Goal: Task Accomplishment & Management: Manage account settings

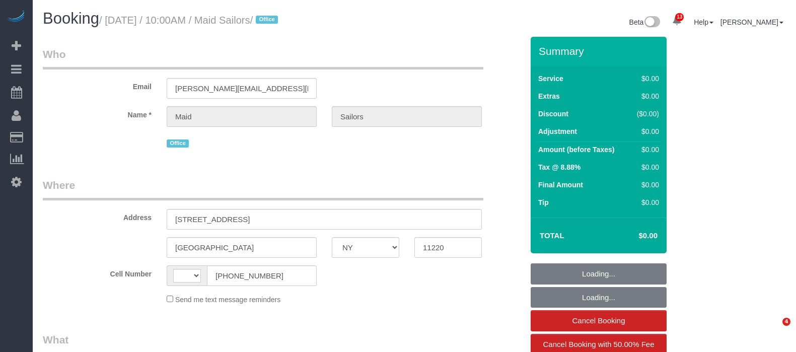
select select "NY"
select select "number:89"
select select "number:90"
select select "number:15"
select select "number:5"
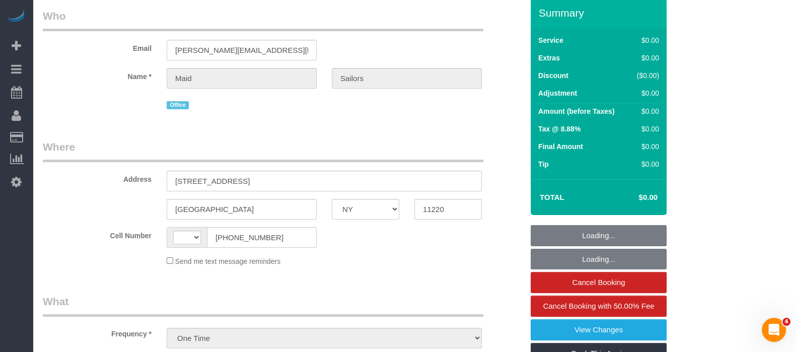
scroll to position [188, 0]
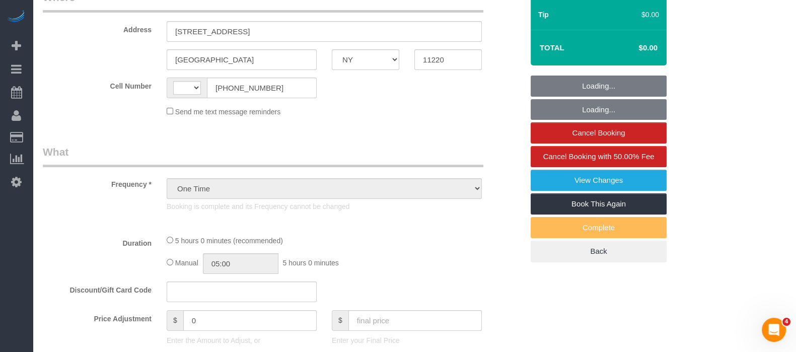
select select "string:[GEOGRAPHIC_DATA]"
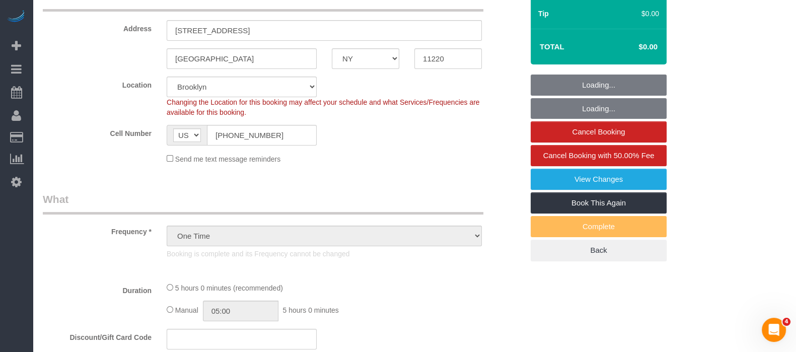
select select "spot1"
select select "300"
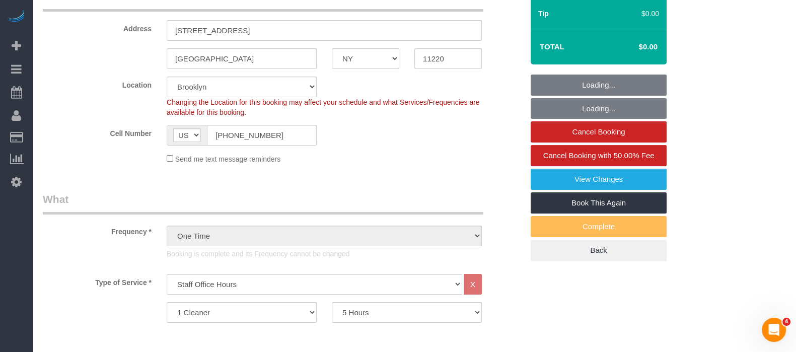
select select "object:1388"
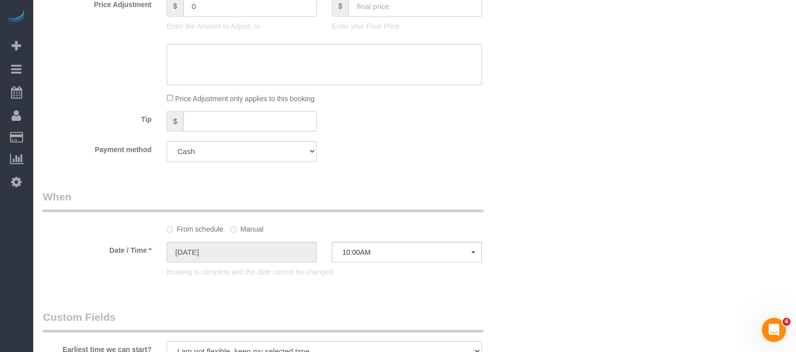
scroll to position [629, 0]
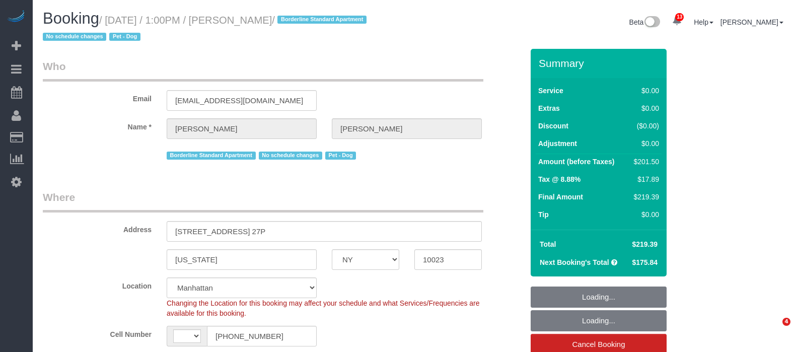
select select "NY"
select select "1"
select select "2"
select select "string:[GEOGRAPHIC_DATA]"
select select "object:866"
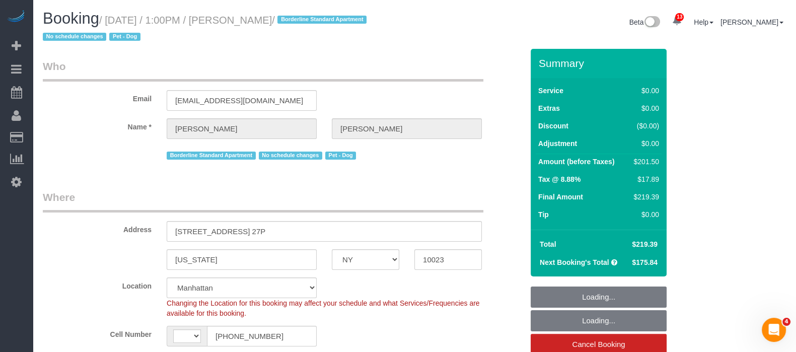
select select "1"
select select "2"
select select "number:89"
select select "number:90"
select select "number:13"
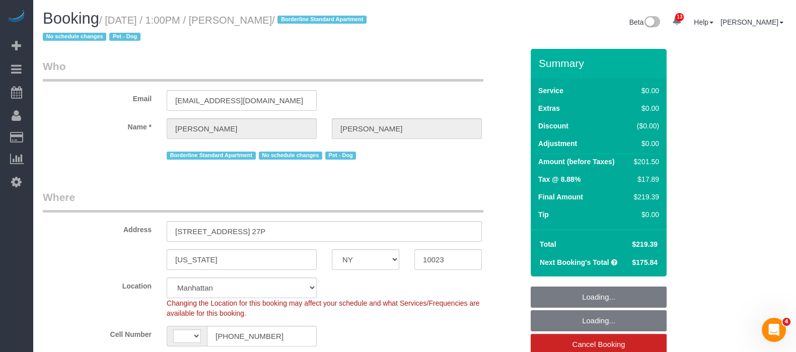
select select "number:5"
select select "object:1465"
select select "string:stripe-pm_1PQ7RM4VGloSiKo7cVSLgmTg"
select select "spot1"
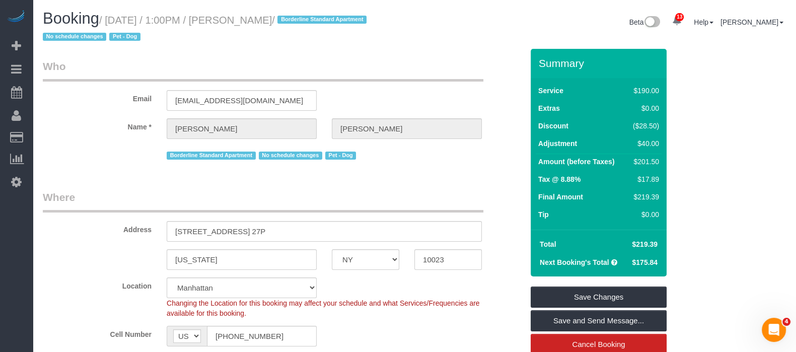
select select "spot29"
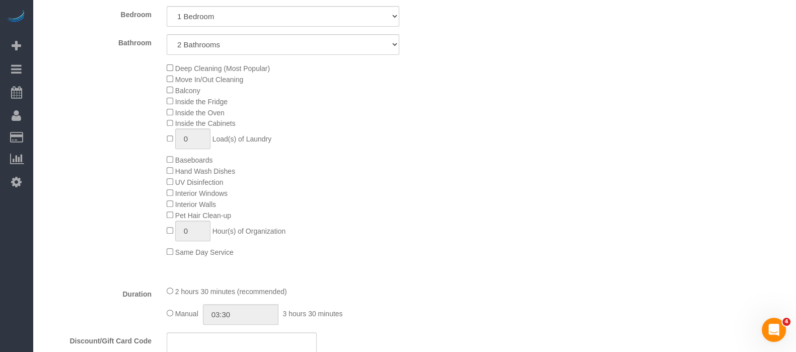
scroll to position [629, 0]
